Goal: Task Accomplishment & Management: Use online tool/utility

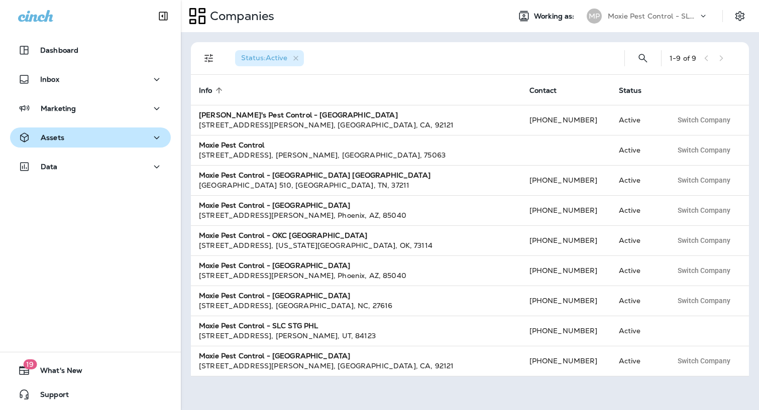
click at [111, 130] on button "Assets" at bounding box center [90, 138] width 161 height 20
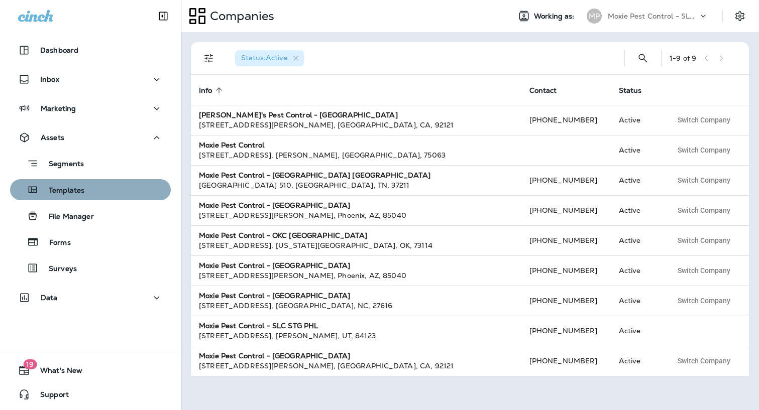
click at [93, 192] on div "Templates" at bounding box center [90, 189] width 153 height 15
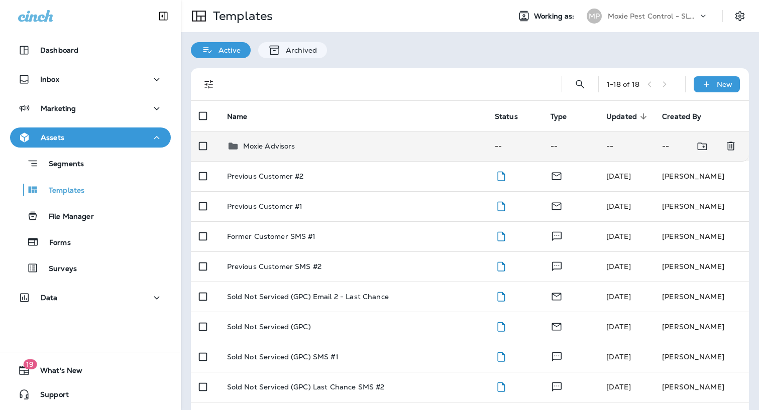
click at [354, 141] on div "Moxie Advisors" at bounding box center [353, 146] width 252 height 12
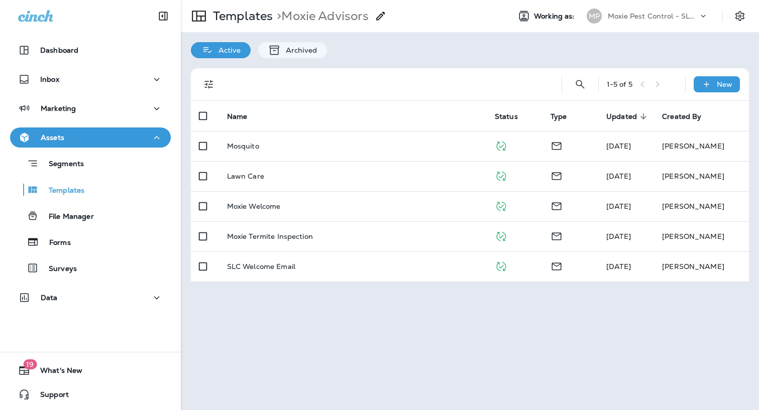
click at [625, 17] on p "Moxie Pest Control - SLC STG PHL" at bounding box center [653, 16] width 90 height 8
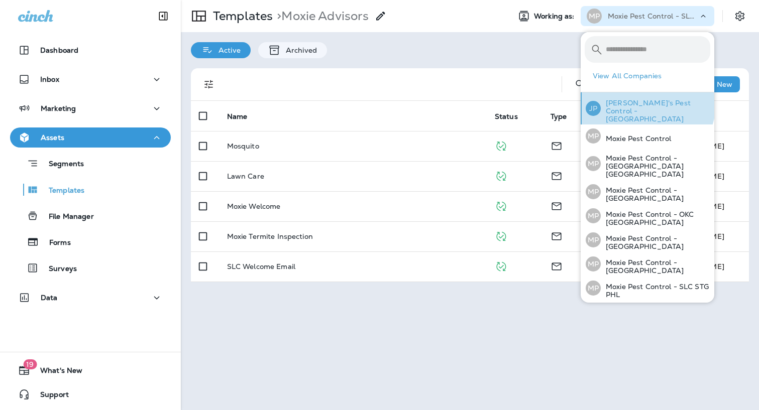
click at [623, 97] on div "JP Joshua's Pest Control - [GEOGRAPHIC_DATA]" at bounding box center [648, 108] width 133 height 32
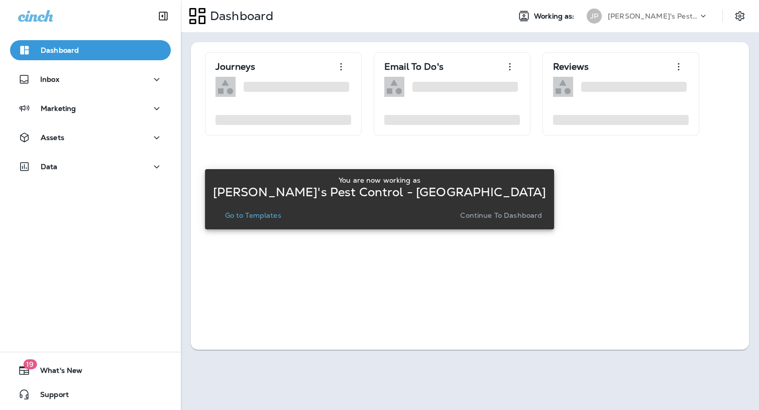
click at [281, 214] on p "Go to Templates" at bounding box center [253, 216] width 56 height 8
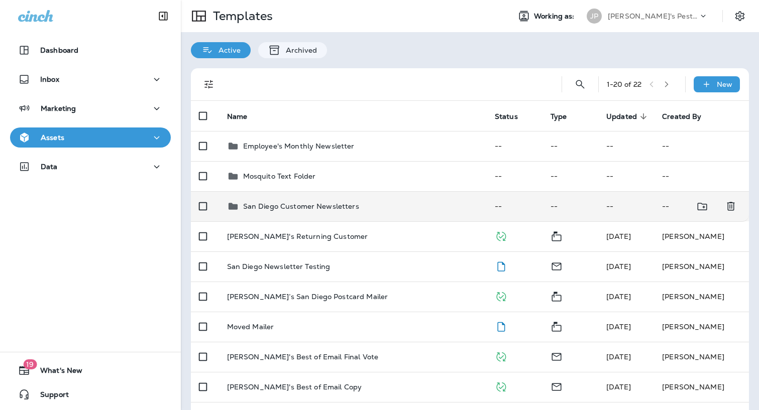
click at [265, 200] on div "San Diego Customer Newsletters" at bounding box center [301, 206] width 116 height 12
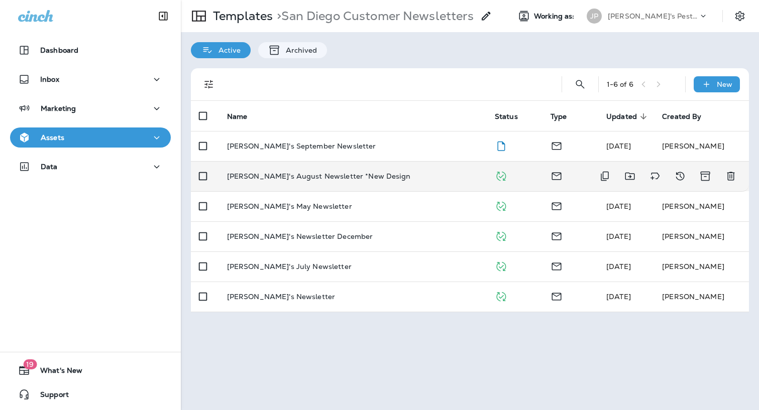
click at [275, 172] on p "[PERSON_NAME]'s August Newsletter *New Design" at bounding box center [318, 176] width 183 height 8
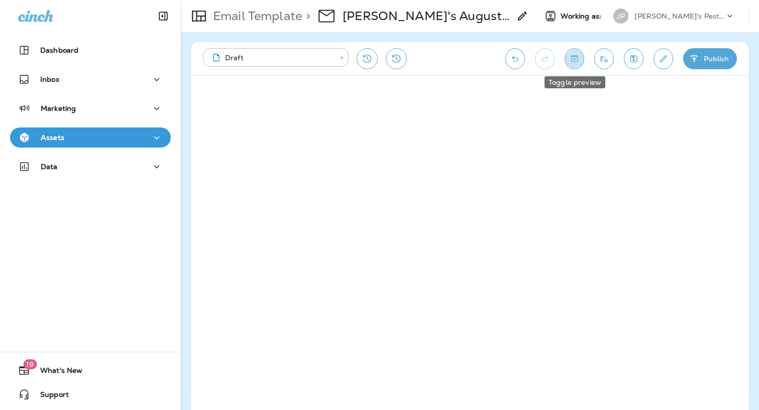
click at [580, 64] on button "Toggle preview" at bounding box center [575, 58] width 20 height 21
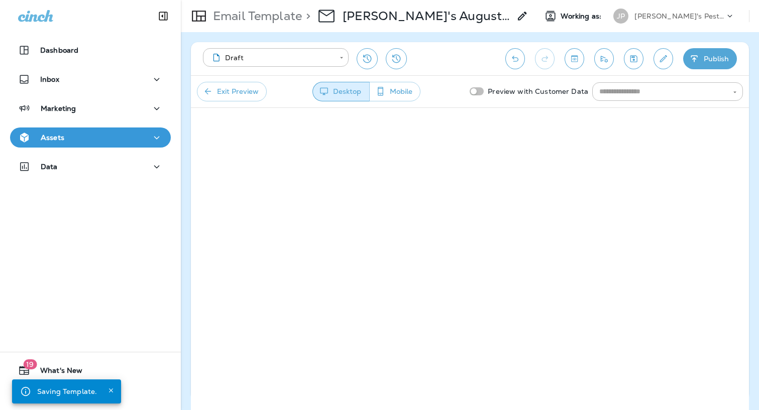
click at [412, 90] on button "Mobile" at bounding box center [394, 92] width 51 height 20
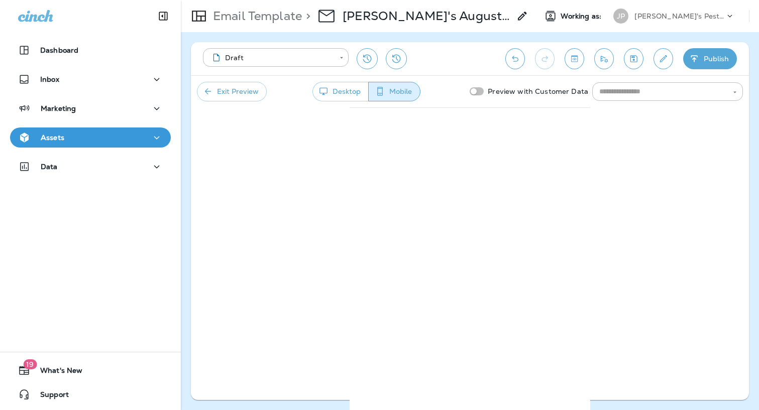
click at [250, 93] on button "Exit Preview" at bounding box center [232, 92] width 70 height 20
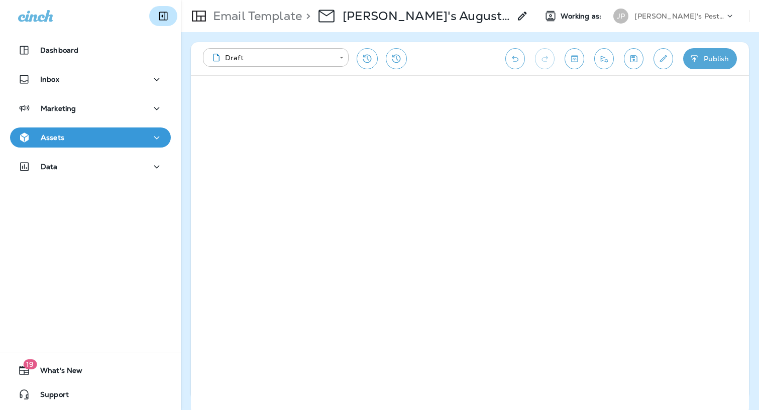
click at [161, 14] on icon "Collapse Sidebar" at bounding box center [163, 16] width 12 height 12
